Goal: Task Accomplishment & Management: Complete application form

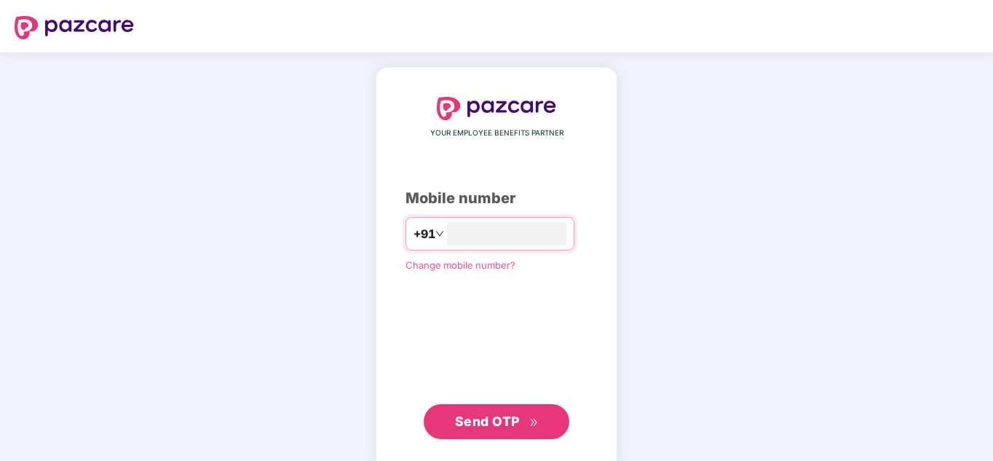
type input "**********"
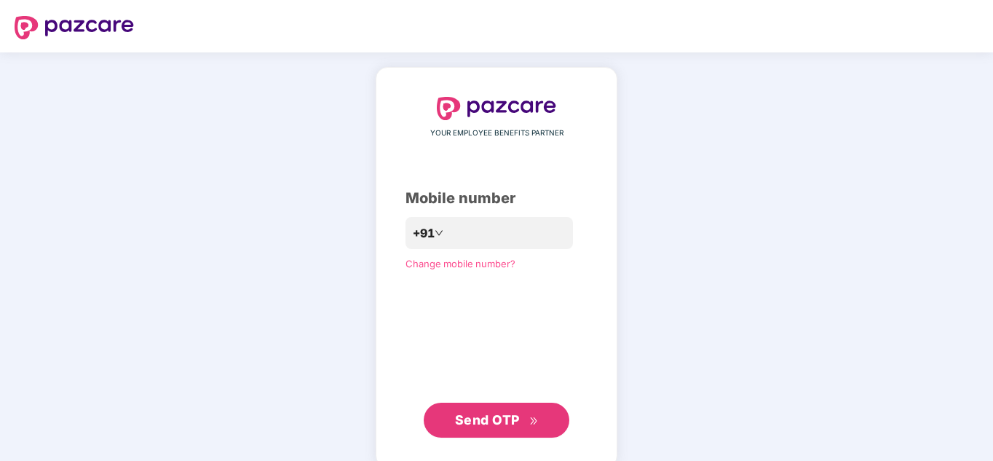
click at [477, 414] on span "Send OTP" at bounding box center [487, 419] width 65 height 15
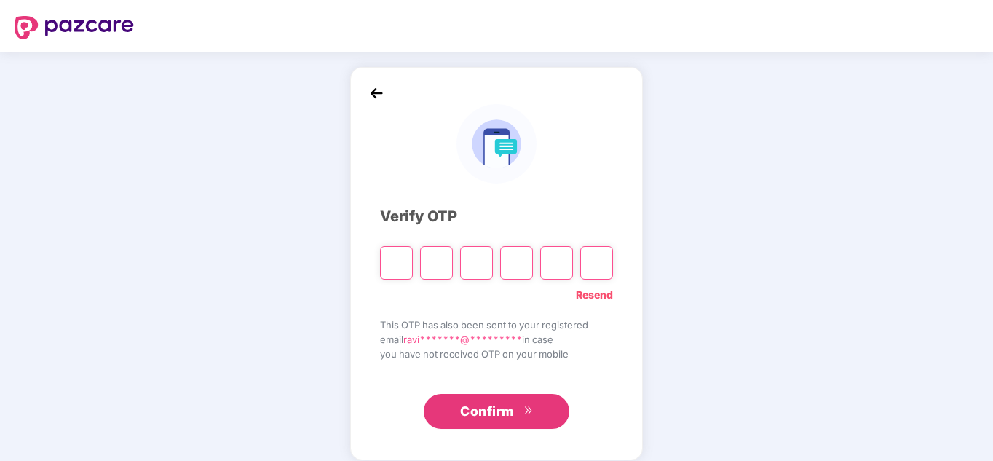
type input "*"
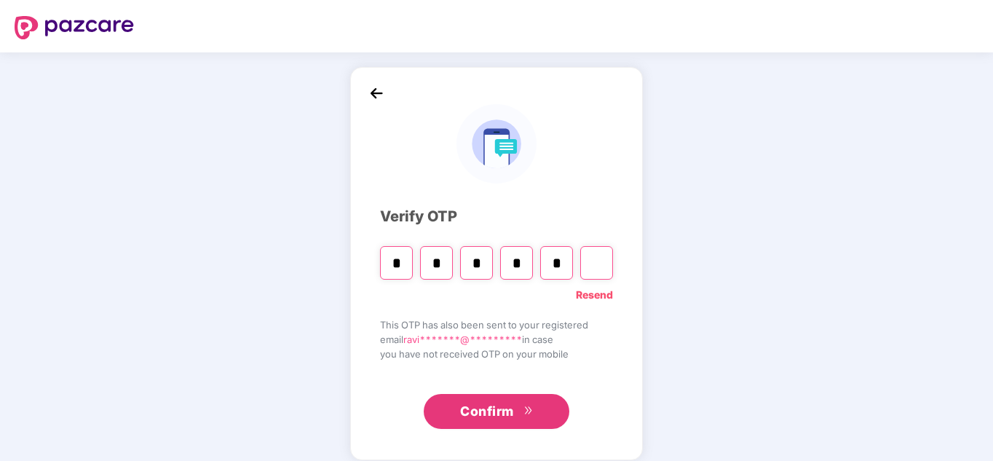
type input "*"
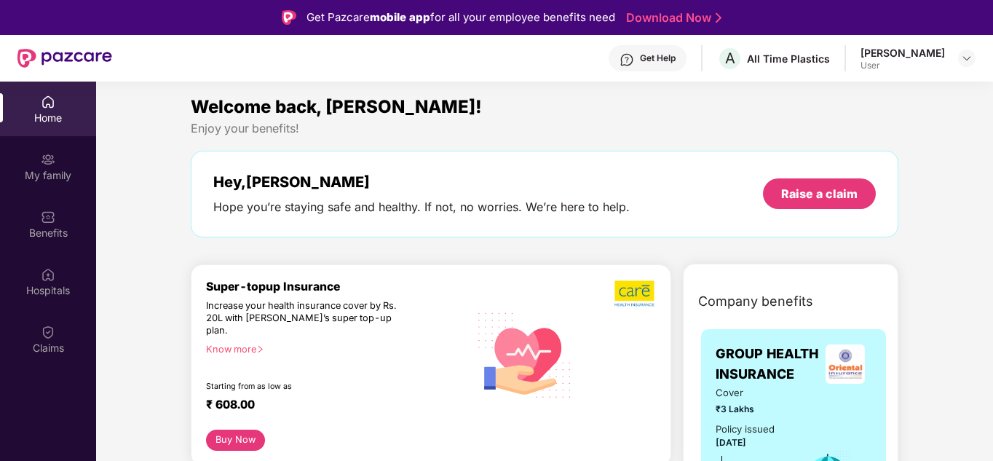
click at [50, 119] on div "Home" at bounding box center [48, 118] width 96 height 15
click at [44, 164] on img at bounding box center [48, 159] width 15 height 15
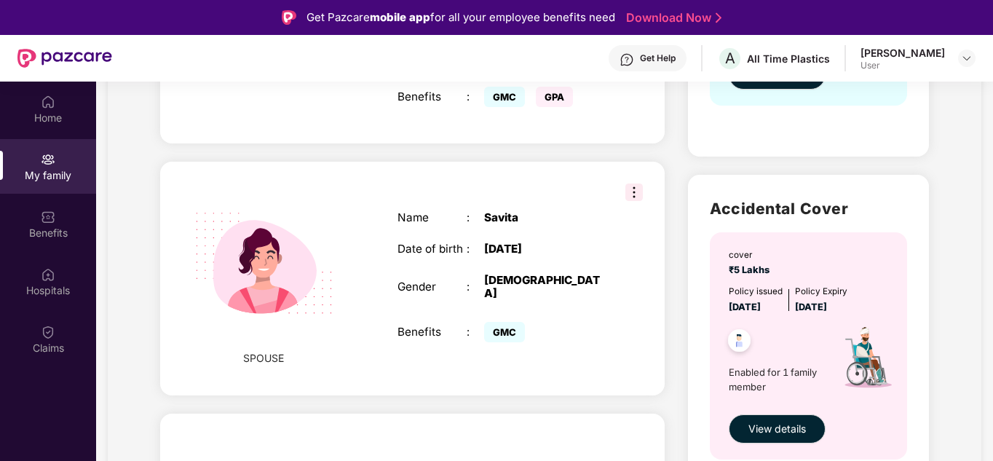
scroll to position [655, 0]
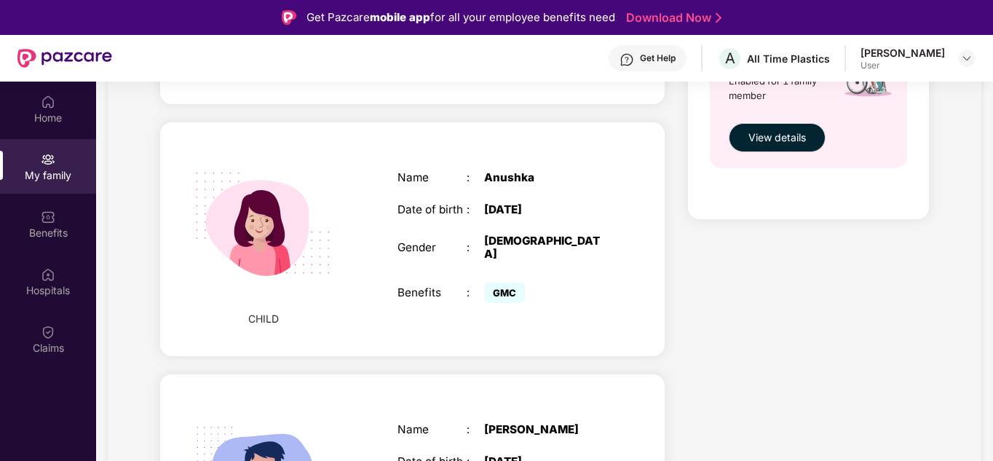
click at [57, 164] on div "My family" at bounding box center [48, 166] width 96 height 55
click at [52, 161] on img at bounding box center [48, 159] width 15 height 15
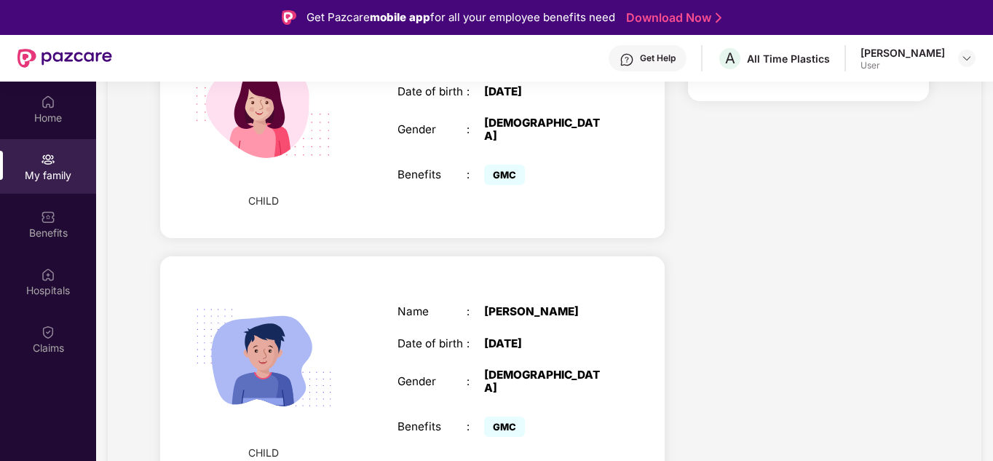
scroll to position [946, 0]
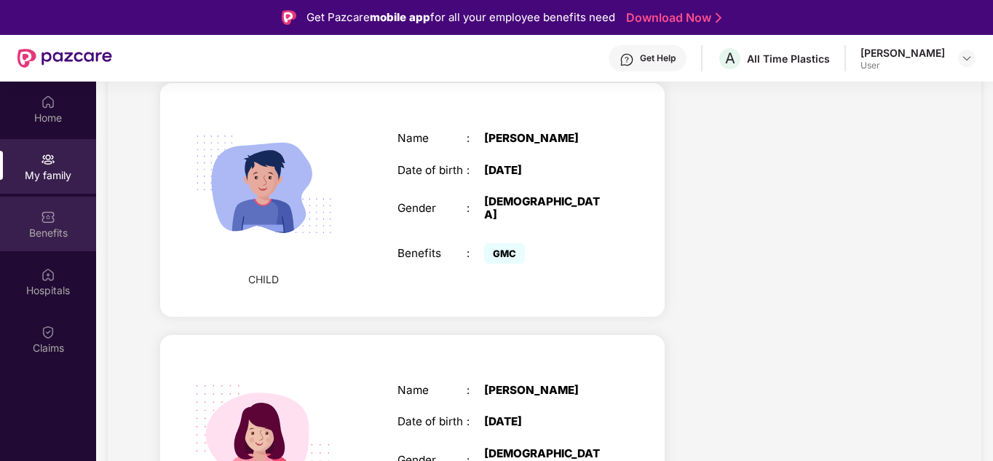
click at [46, 217] on img at bounding box center [48, 217] width 15 height 15
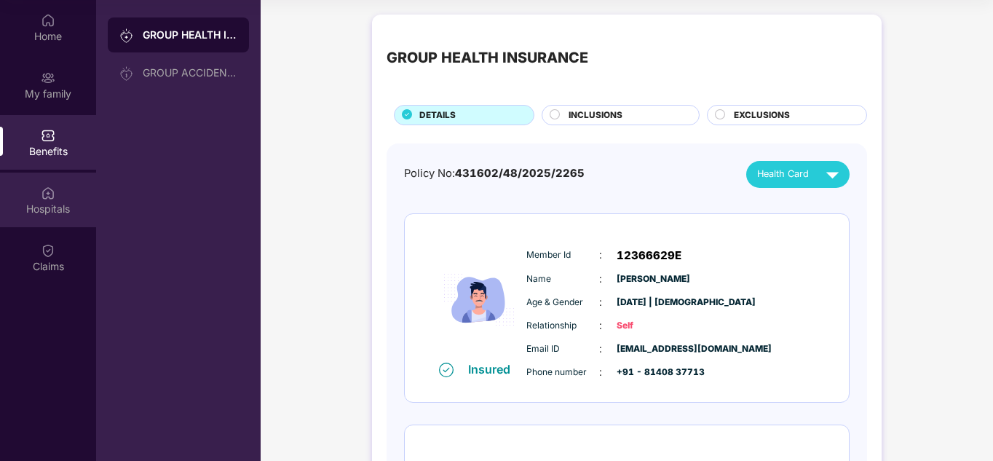
click at [53, 191] on img at bounding box center [48, 193] width 15 height 15
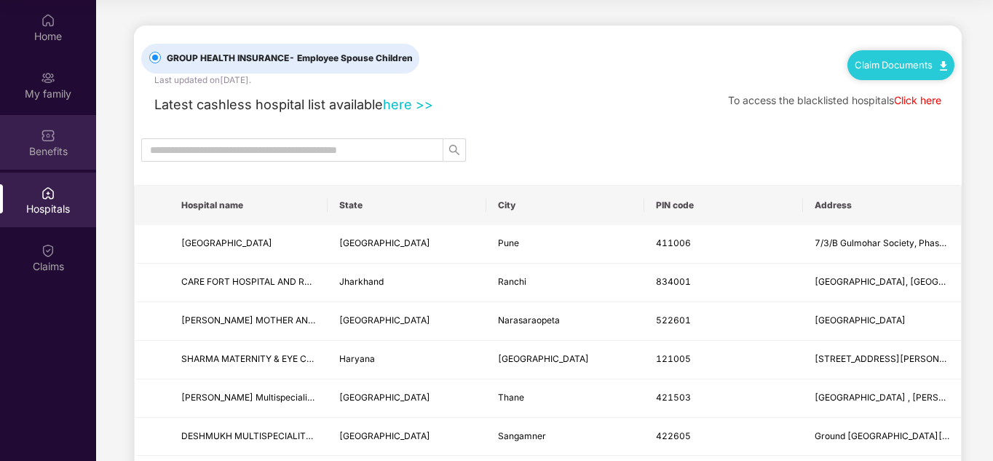
click at [47, 140] on img at bounding box center [48, 135] width 15 height 15
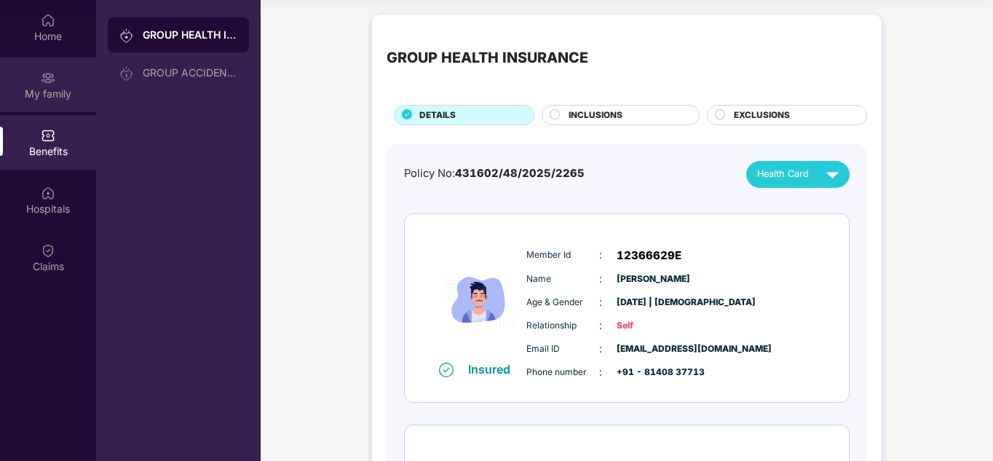
click at [54, 89] on div "My family" at bounding box center [48, 94] width 96 height 15
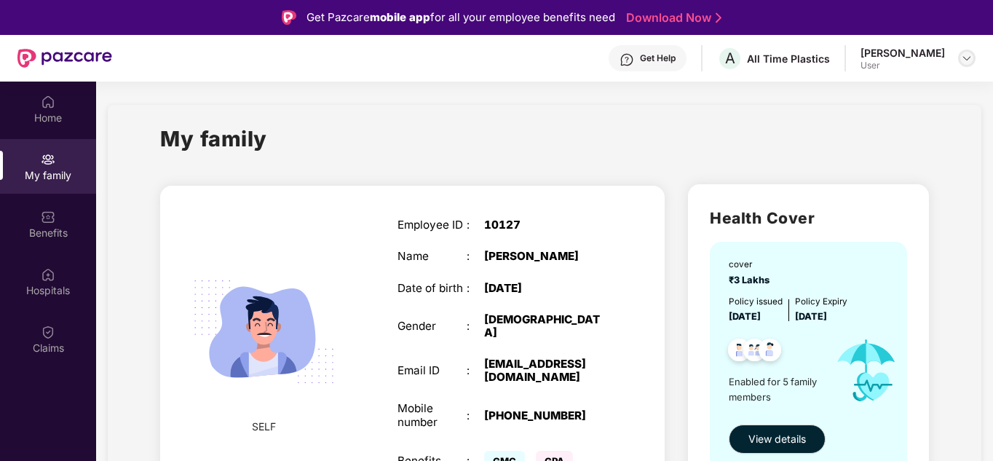
click at [963, 63] on img at bounding box center [966, 58] width 12 height 12
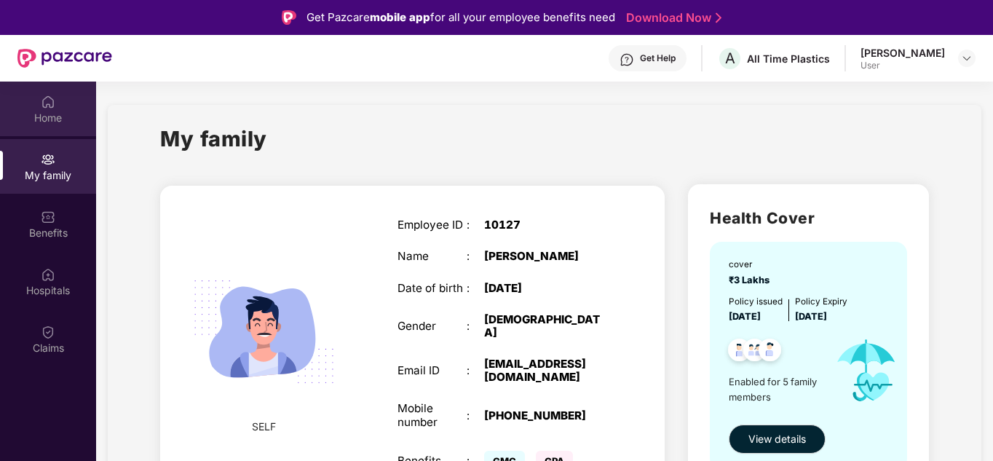
click at [51, 105] on img at bounding box center [48, 102] width 15 height 15
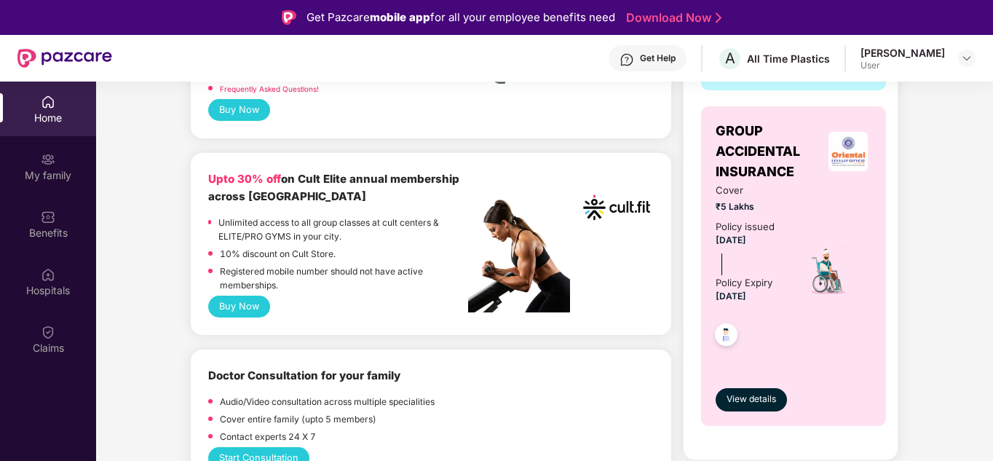
scroll to position [437, 0]
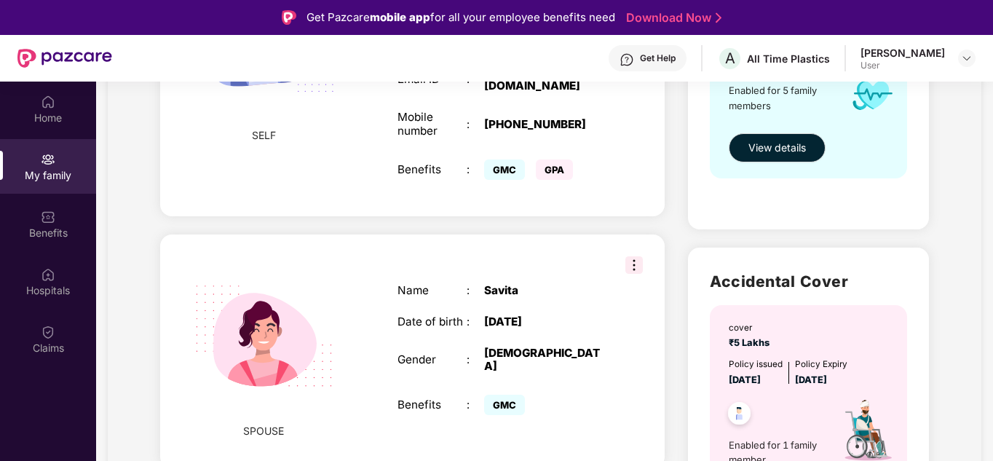
scroll to position [582, 0]
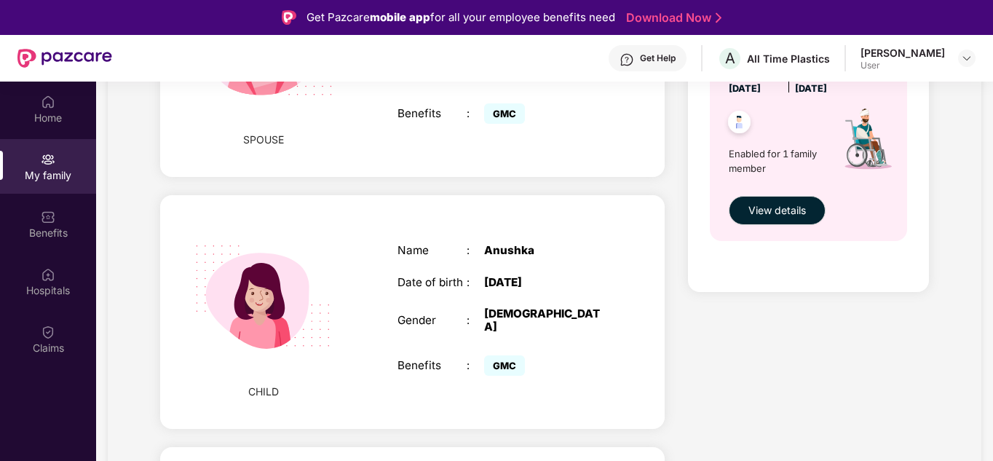
click at [259, 292] on img at bounding box center [264, 297] width 174 height 174
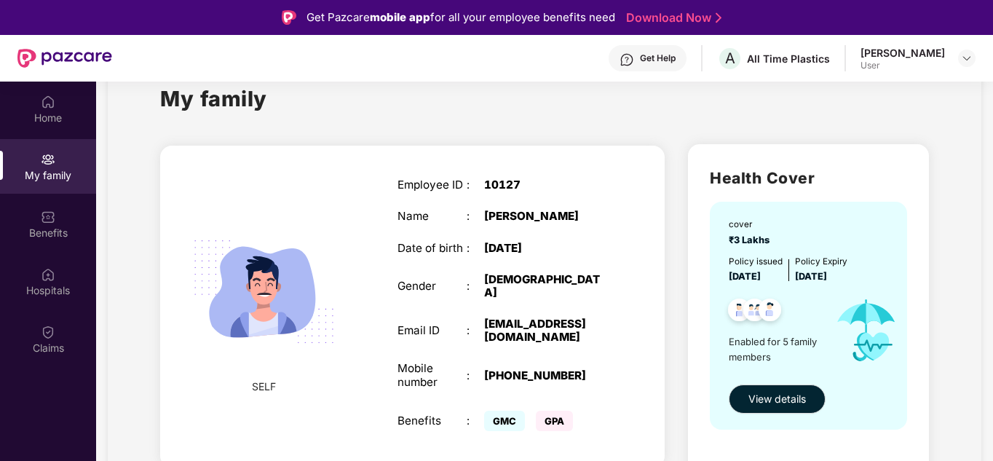
scroll to position [0, 0]
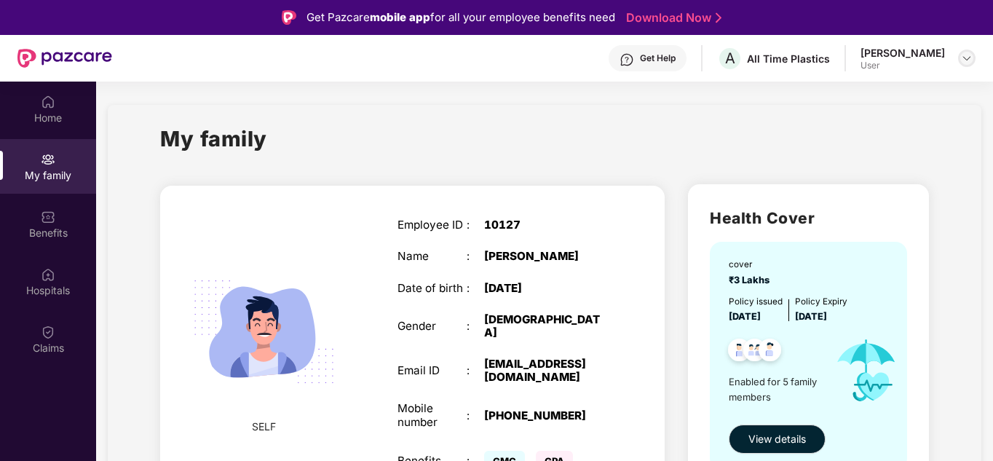
click at [969, 55] on img at bounding box center [966, 58] width 12 height 12
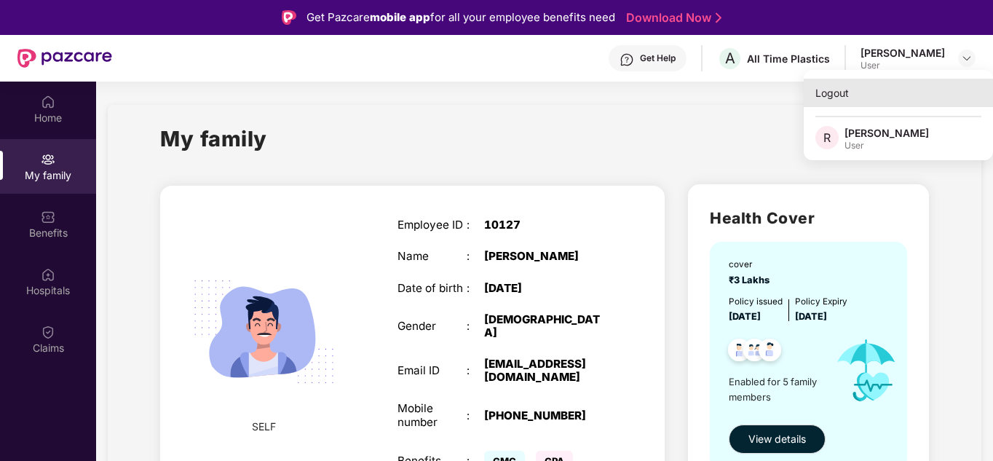
click at [851, 97] on div "Logout" at bounding box center [897, 93] width 189 height 28
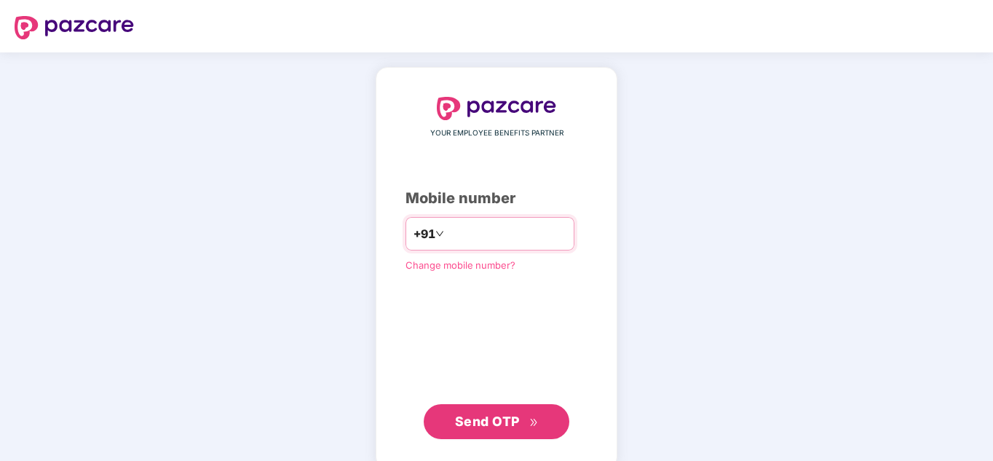
click at [464, 231] on input "number" at bounding box center [506, 233] width 119 height 23
type input "**********"
click at [497, 416] on span "Send OTP" at bounding box center [487, 420] width 65 height 15
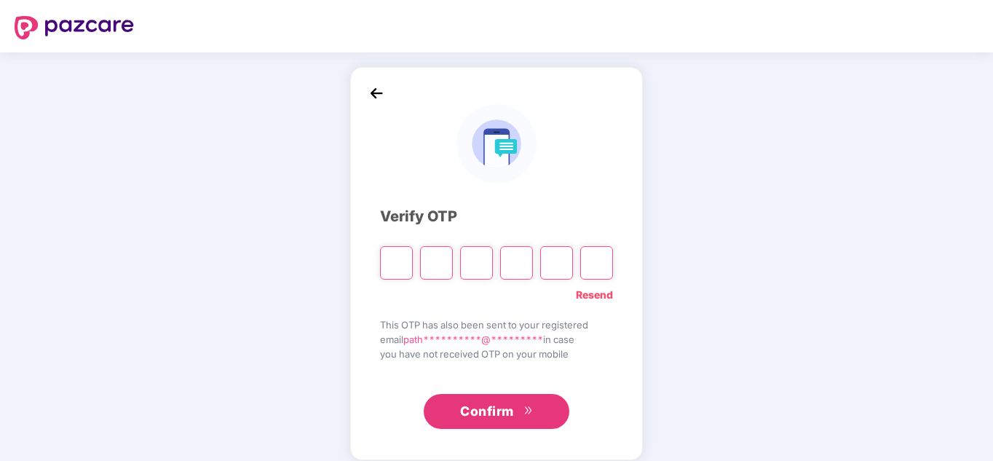
type input "*"
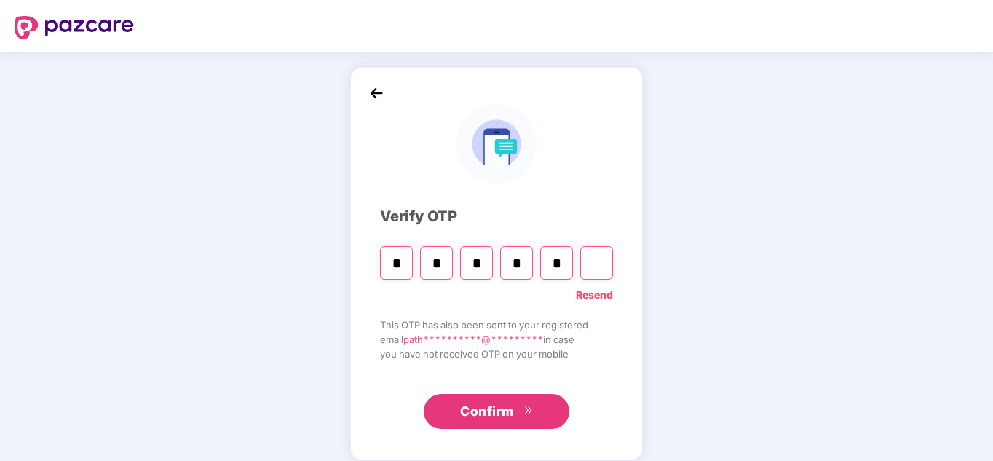
type input "*"
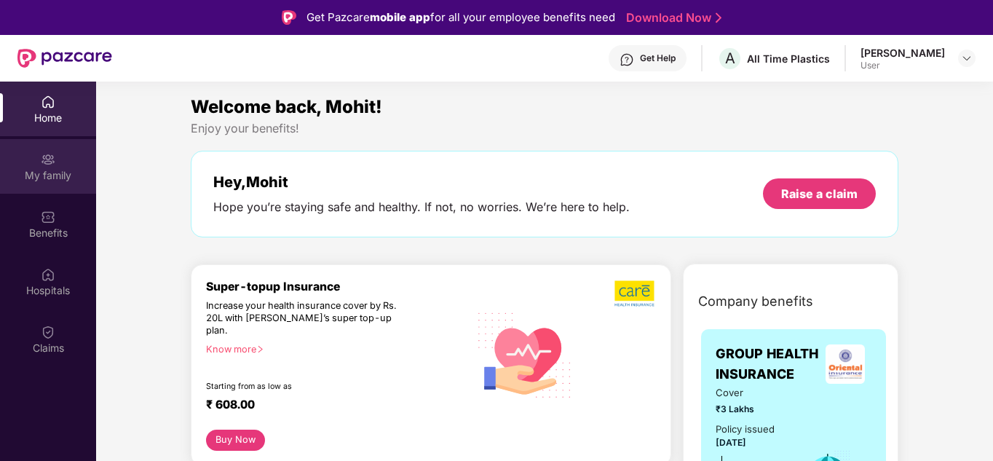
click at [47, 162] on img at bounding box center [48, 159] width 15 height 15
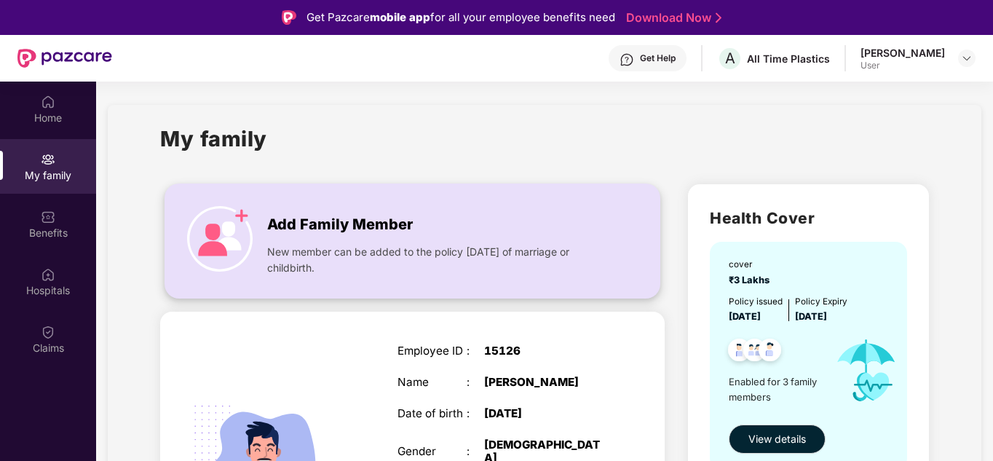
click at [221, 233] on img at bounding box center [219, 238] width 65 height 65
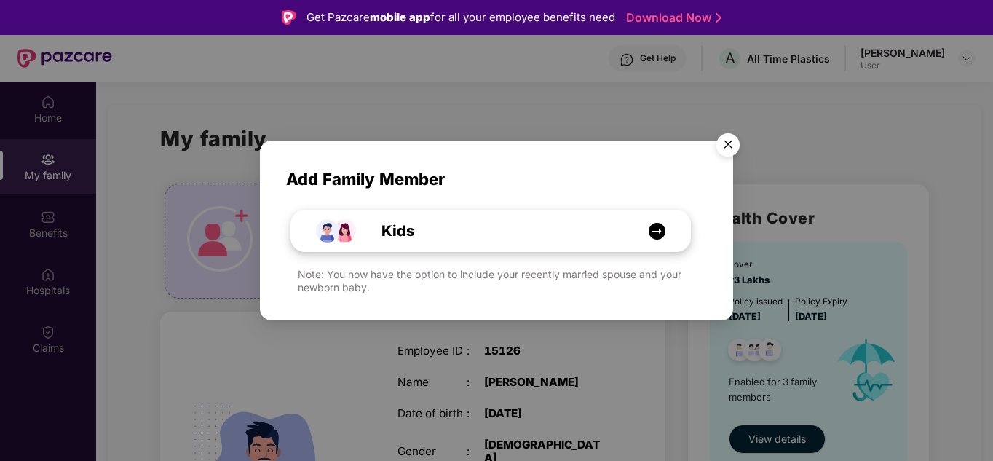
click at [659, 229] on img at bounding box center [657, 231] width 18 height 18
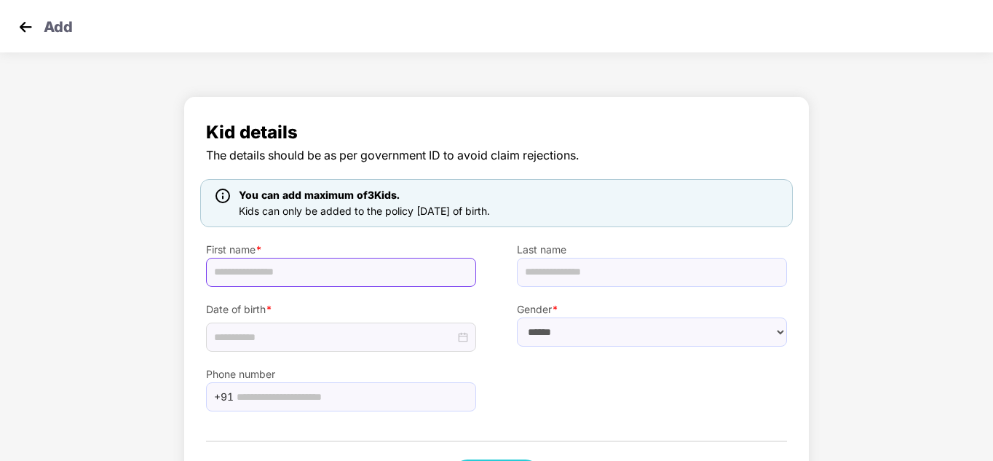
click at [278, 278] on input "text" at bounding box center [341, 272] width 270 height 29
type input "*"
type input "******"
click at [550, 277] on input "text" at bounding box center [652, 272] width 270 height 29
type input "******"
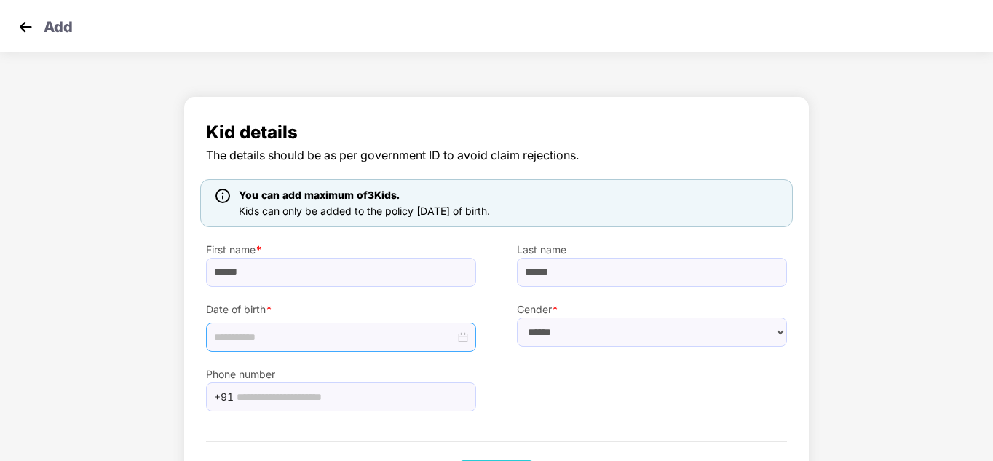
click at [331, 330] on input at bounding box center [334, 337] width 241 height 16
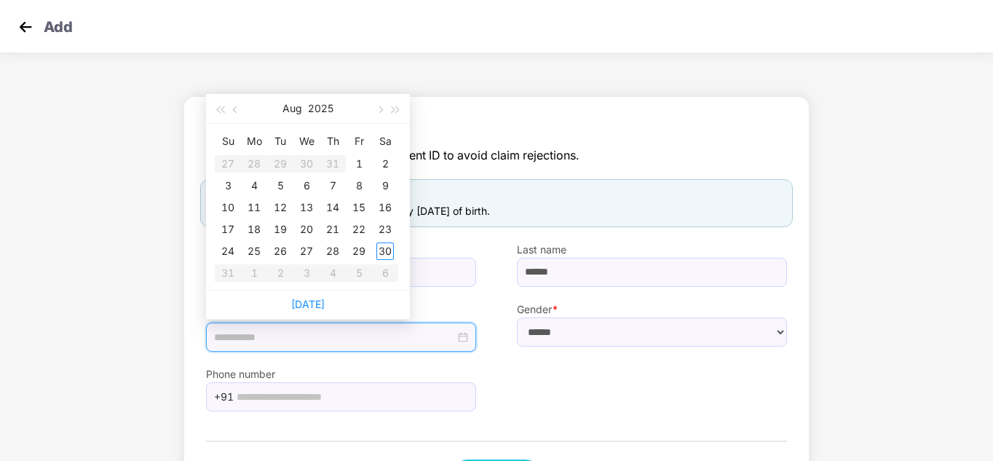
type input "**********"
click at [323, 108] on button "2025" at bounding box center [320, 108] width 25 height 29
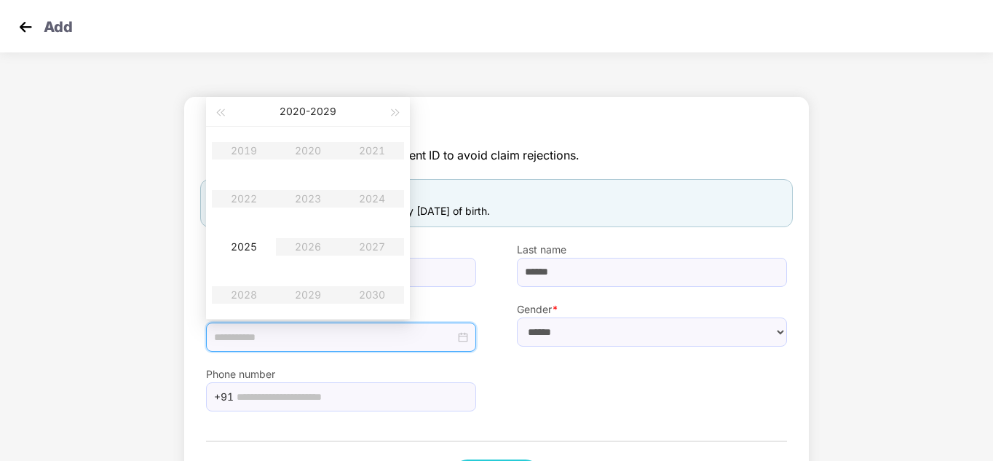
click at [374, 198] on table "2019 2020 2021 2022 2023 2024 2025 2026 2027 2028 2029 2030" at bounding box center [308, 223] width 192 height 192
click at [398, 111] on button "button" at bounding box center [396, 111] width 16 height 29
click at [222, 108] on button "button" at bounding box center [220, 111] width 16 height 29
click at [223, 114] on span "button" at bounding box center [219, 112] width 7 height 7
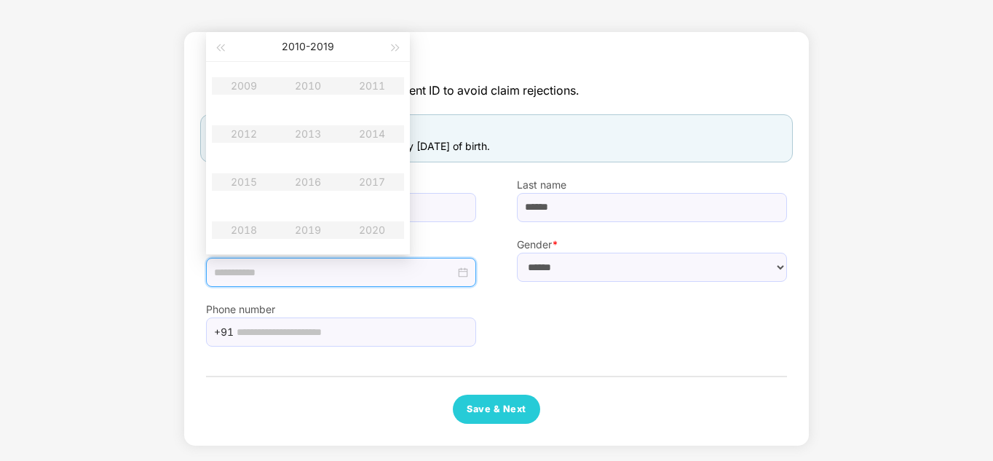
click at [528, 113] on div "Kid details The details should be as per government ID to avoid claim rejection…" at bounding box center [496, 239] width 581 height 370
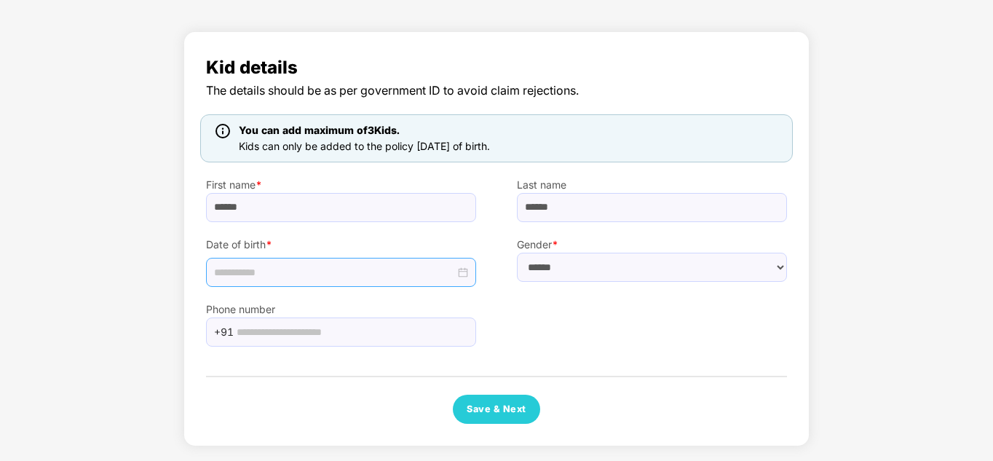
click at [462, 273] on div at bounding box center [341, 272] width 254 height 16
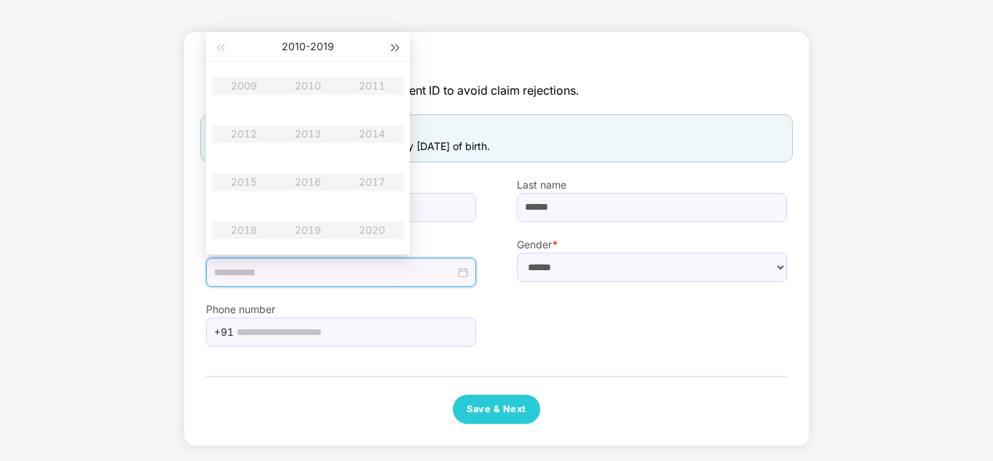
click at [396, 49] on span "button" at bounding box center [395, 47] width 7 height 7
click at [367, 135] on table "2019 2020 2021 2022 2023 2024 2025 2026 2027 2028 2029 2030" at bounding box center [308, 158] width 192 height 192
click at [367, 134] on table "2019 2020 2021 2022 2023 2024 2025 2026 2027 2028 2029 2030" at bounding box center [308, 158] width 192 height 192
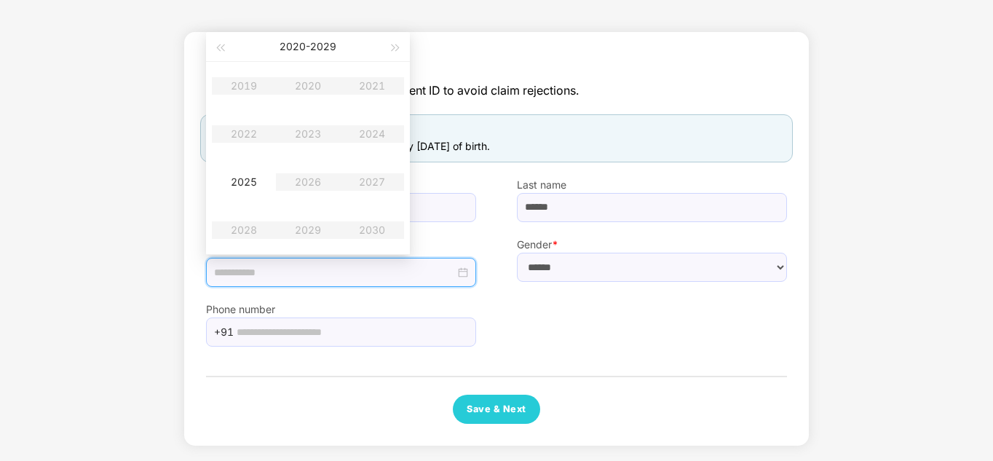
click at [367, 134] on table "2019 2020 2021 2022 2023 2024 2025 2026 2027 2028 2029 2030" at bounding box center [308, 158] width 192 height 192
click at [370, 133] on table "2019 2020 2021 2022 2023 2024 2025 2026 2027 2028 2029 2030" at bounding box center [308, 158] width 192 height 192
click at [367, 134] on table "2019 2020 2021 2022 2023 2024 2025 2026 2027 2028 2029 2030" at bounding box center [308, 158] width 192 height 192
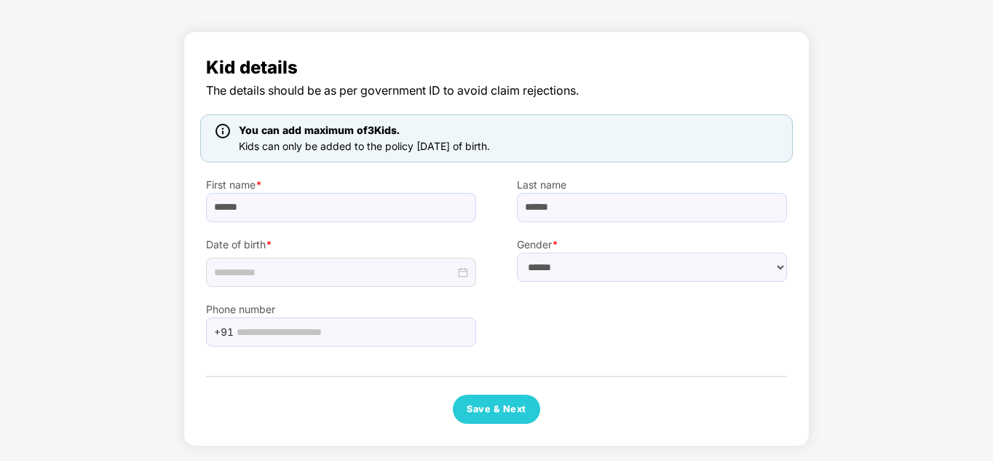
click at [673, 103] on div "Kid details The details should be as per government ID to avoid claim rejection…" at bounding box center [496, 239] width 581 height 370
click at [781, 268] on select "****** **** ******" at bounding box center [652, 266] width 270 height 29
select select "****"
click at [517, 252] on select "****** **** ******" at bounding box center [652, 266] width 270 height 29
click at [374, 273] on input at bounding box center [334, 272] width 241 height 16
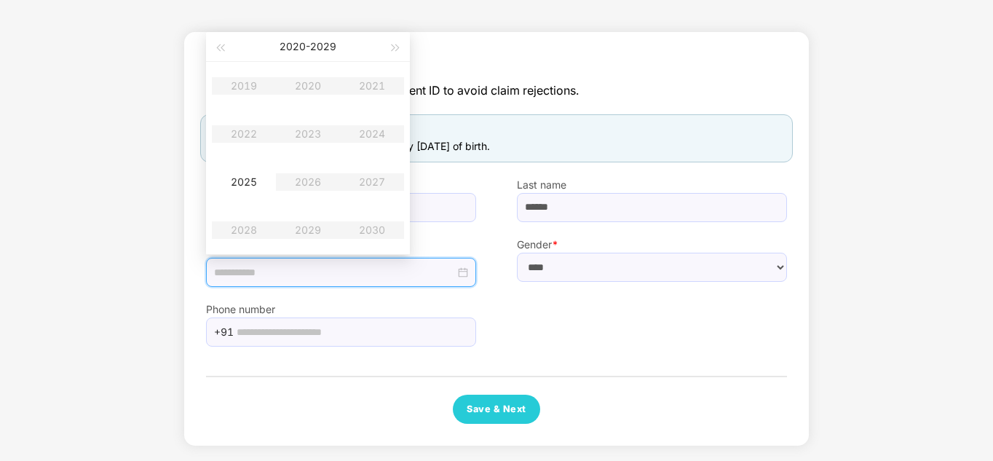
click at [367, 134] on table "2019 2020 2021 2022 2023 2024 2025 2026 2027 2028 2029 2030" at bounding box center [308, 158] width 192 height 192
click at [329, 330] on input "text" at bounding box center [351, 332] width 231 height 22
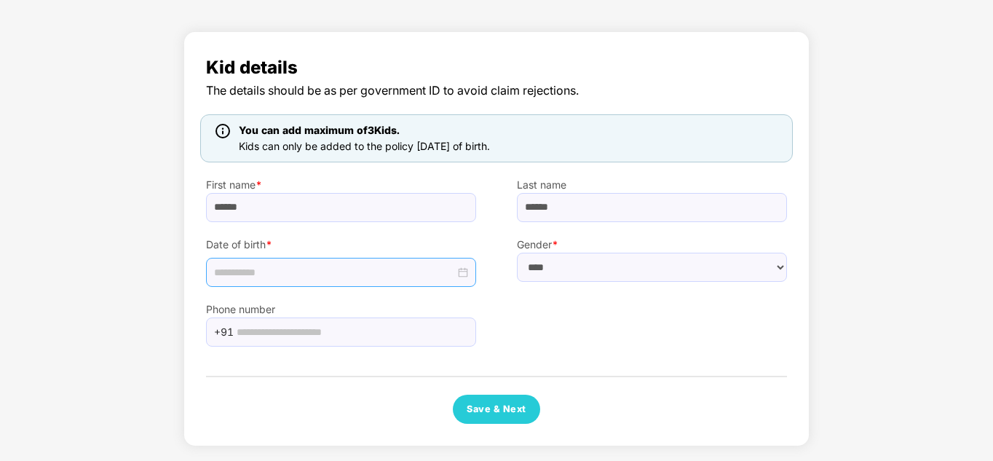
click at [466, 270] on div at bounding box center [341, 272] width 254 height 16
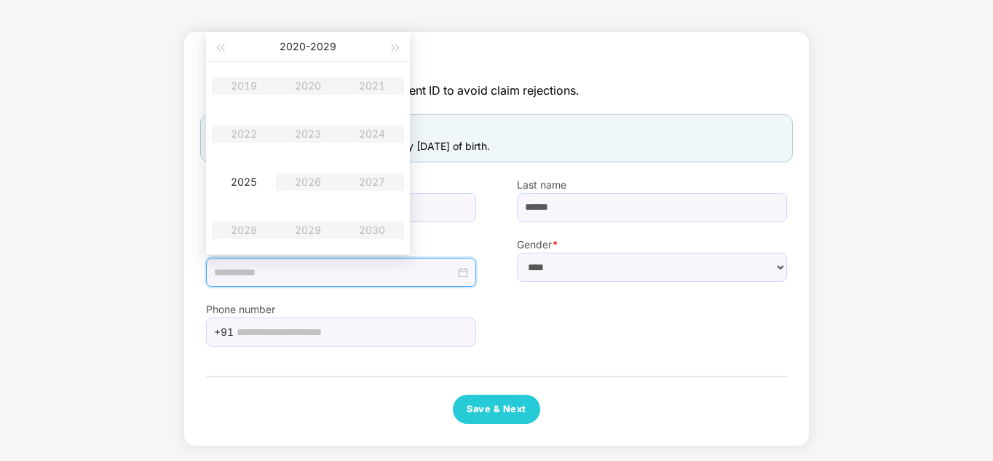
click at [380, 133] on table "2019 2020 2021 2022 2023 2024 2025 2026 2027 2028 2029 2030" at bounding box center [308, 158] width 192 height 192
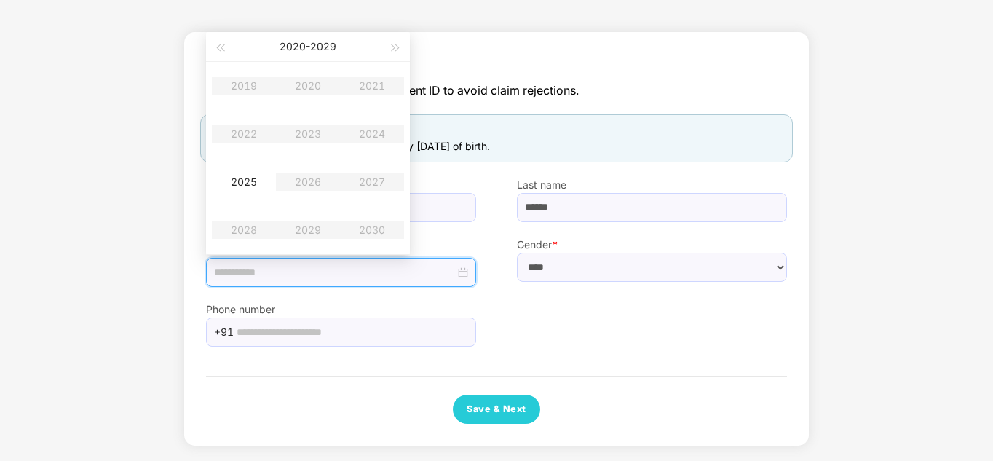
click at [380, 133] on table "2019 2020 2021 2022 2023 2024 2025 2026 2027 2028 2029 2030" at bounding box center [308, 158] width 192 height 192
click at [374, 130] on table "2019 2020 2021 2022 2023 2024 2025 2026 2027 2028 2029 2030" at bounding box center [308, 158] width 192 height 192
click at [626, 73] on span "Kid details" at bounding box center [496, 68] width 581 height 28
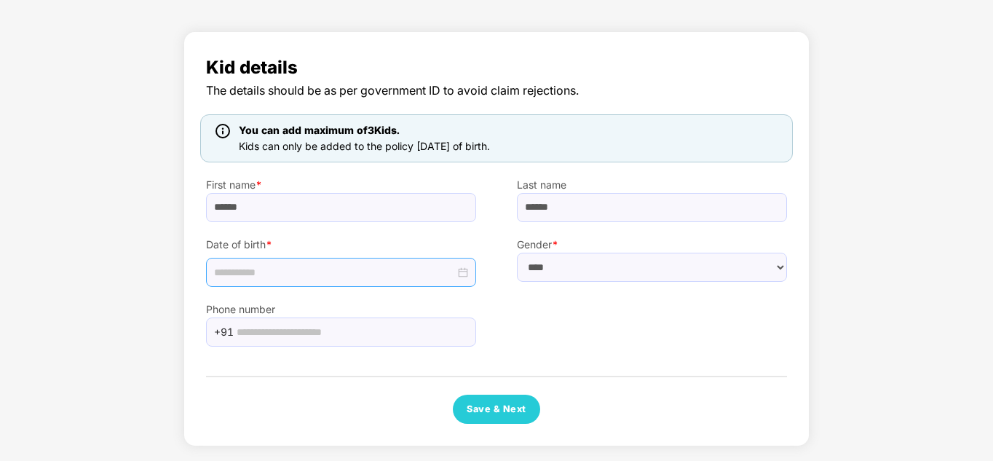
click at [466, 270] on div at bounding box center [341, 272] width 254 height 16
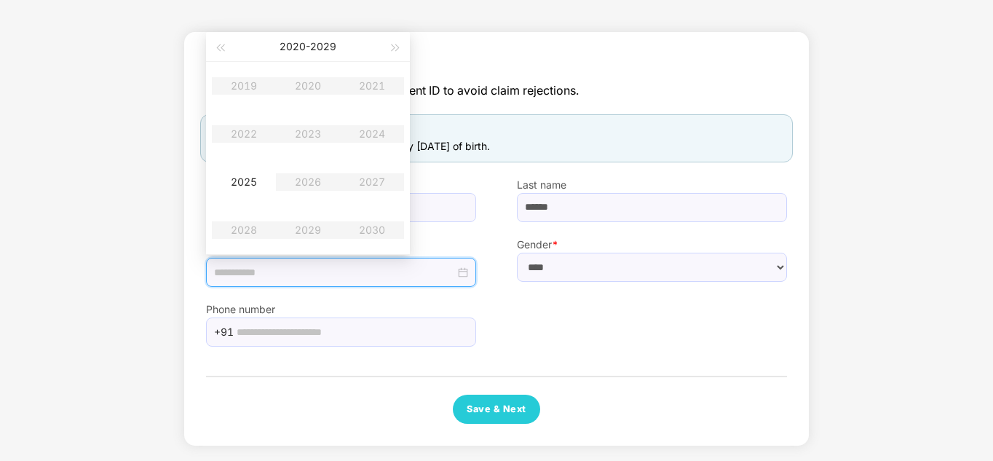
click at [594, 143] on div "You can add maximum of 3 Kids. Kids can only be added to the policy [DATE] of b…" at bounding box center [496, 138] width 592 height 48
